Goal: Transaction & Acquisition: Purchase product/service

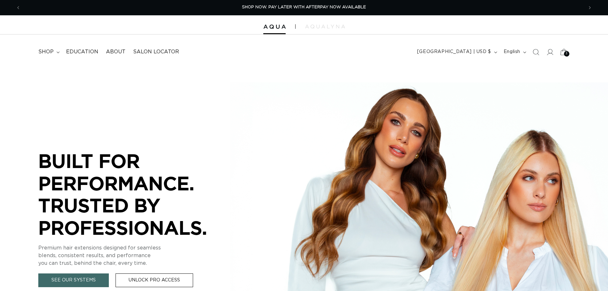
click at [562, 54] on icon at bounding box center [563, 51] width 15 height 15
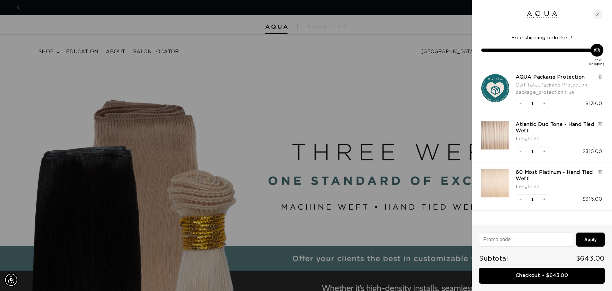
scroll to position [0, 1134]
click at [602, 76] on icon at bounding box center [600, 76] width 5 height 5
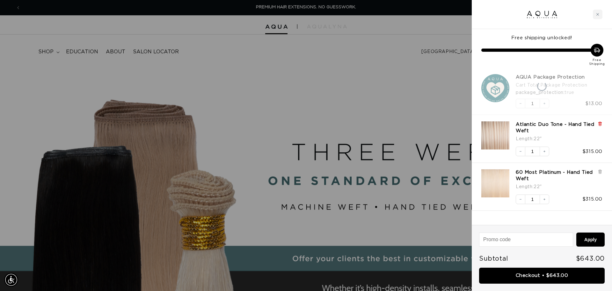
click at [602, 122] on icon at bounding box center [600, 123] width 5 height 5
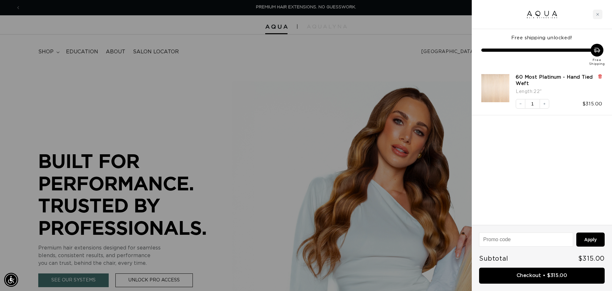
click at [600, 74] on icon at bounding box center [600, 76] width 5 height 5
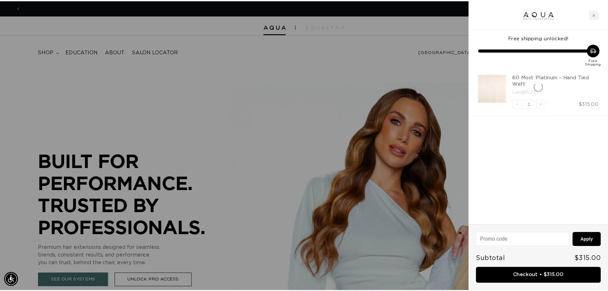
scroll to position [0, 567]
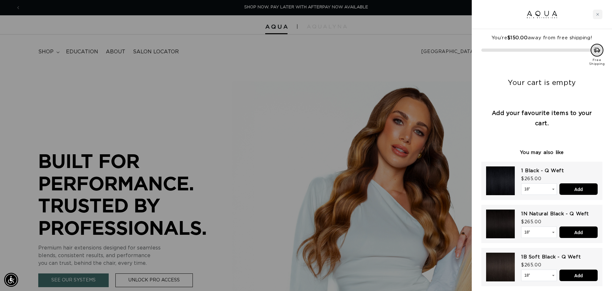
click at [186, 22] on div at bounding box center [306, 145] width 612 height 291
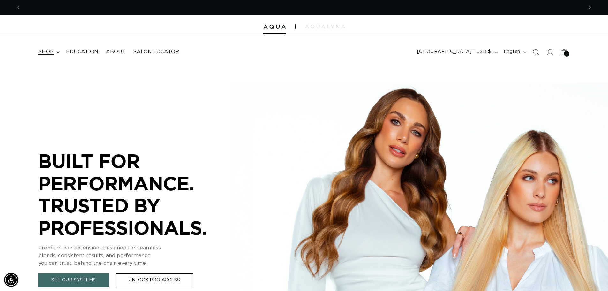
scroll to position [0, 1125]
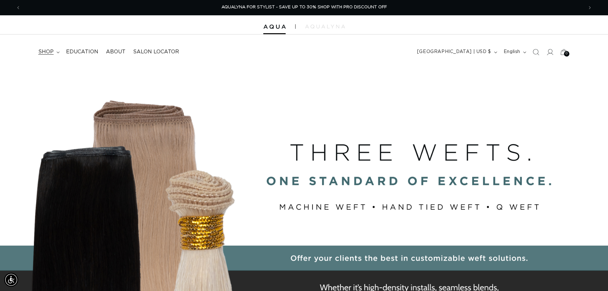
click at [57, 51] on summary "shop" at bounding box center [48, 52] width 28 height 14
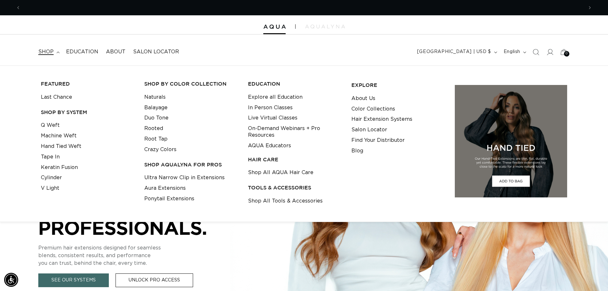
scroll to position [0, 562]
click at [292, 167] on link "Shop All AQUA Hair Care" at bounding box center [280, 172] width 65 height 11
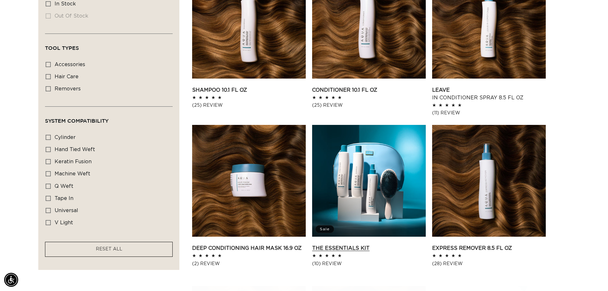
click at [360, 244] on link "The Essentials Kit" at bounding box center [369, 248] width 114 height 8
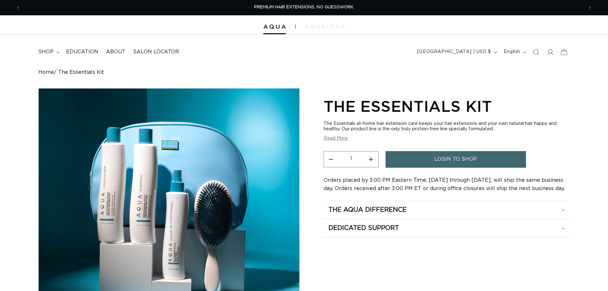
click at [432, 158] on link "login to shop" at bounding box center [455, 159] width 140 height 16
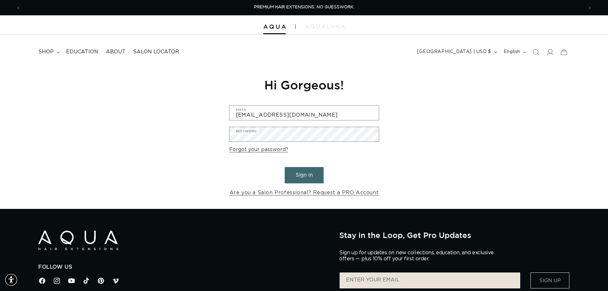
click at [301, 178] on button "Sign in" at bounding box center [303, 175] width 39 height 16
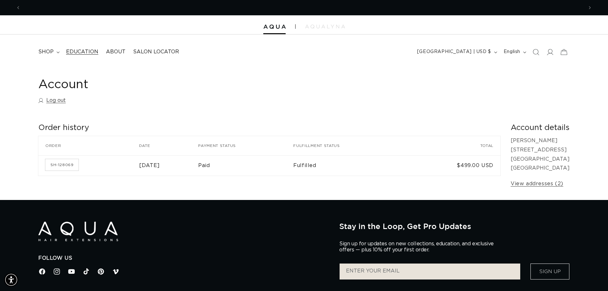
scroll to position [0, 562]
click at [58, 50] on summary "shop" at bounding box center [48, 52] width 28 height 14
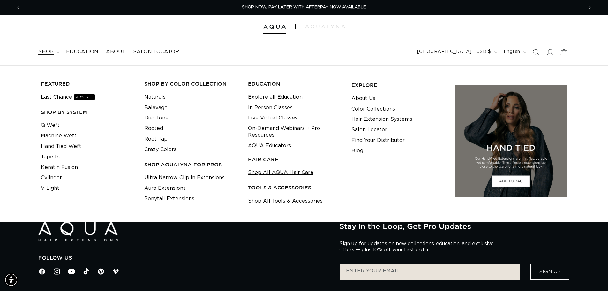
click at [263, 167] on link "Shop All AQUA Hair Care" at bounding box center [280, 172] width 65 height 11
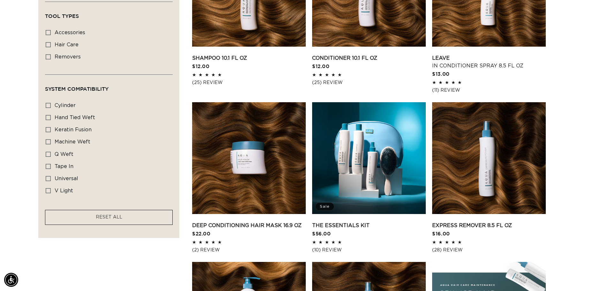
click at [309, 165] on ul "Shampoo 10.1 fl oz Shampoo 10.1 fl oz $12.00 5.0 / 5.0 (25) 25 total reviews" at bounding box center [380, 254] width 377 height 639
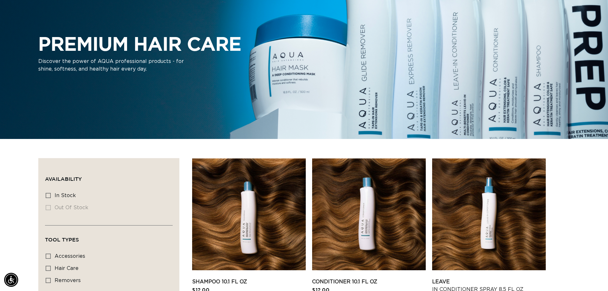
scroll to position [0, 562]
